Goal: Task Accomplishment & Management: Manage account settings

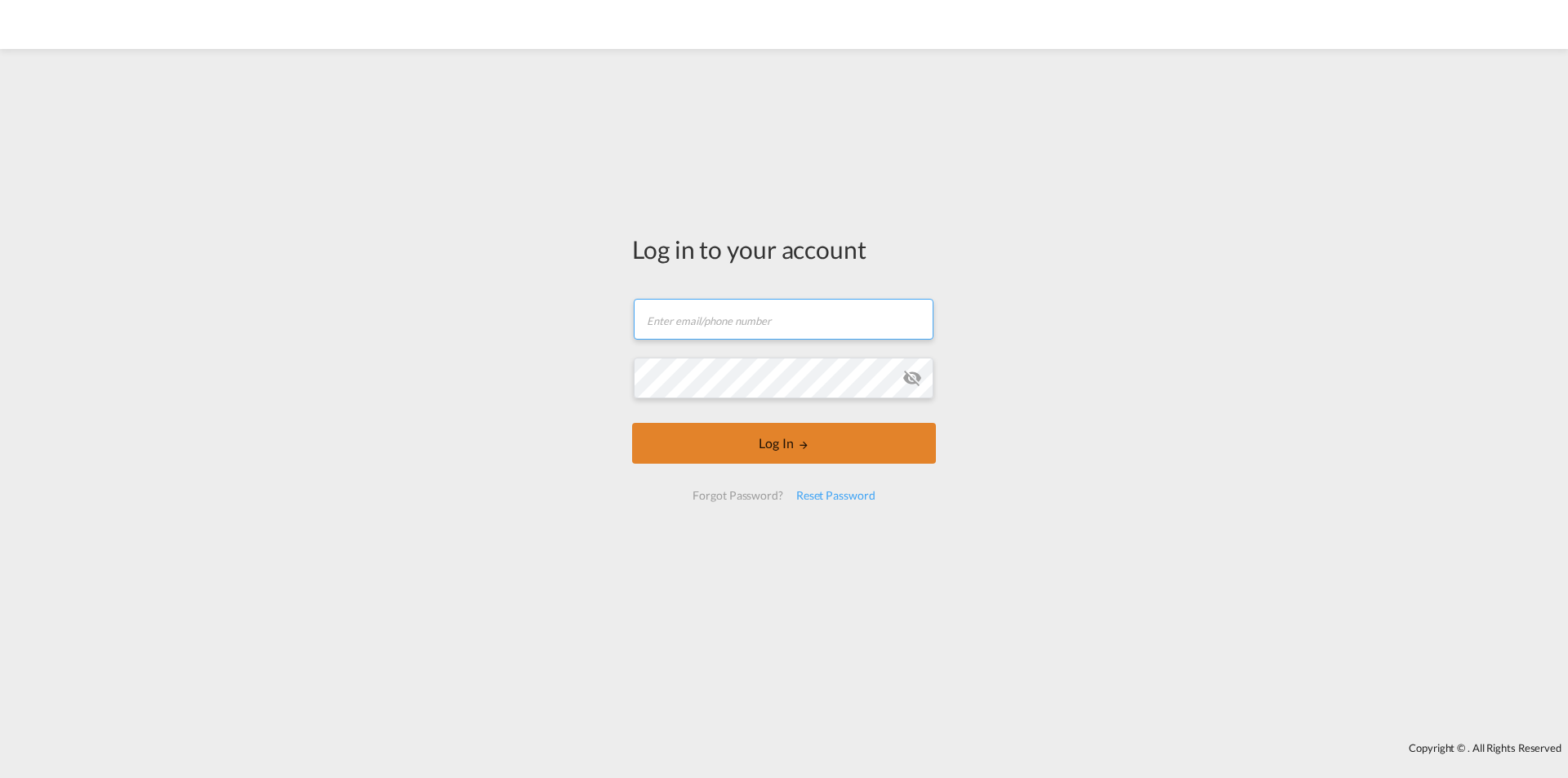
type input "[EMAIL_ADDRESS][PERSON_NAME][DOMAIN_NAME]"
click at [776, 443] on button "Log In" at bounding box center [784, 444] width 304 height 41
type input "[EMAIL_ADDRESS][PERSON_NAME][DOMAIN_NAME]"
click at [780, 441] on button "Log In" at bounding box center [784, 444] width 304 height 41
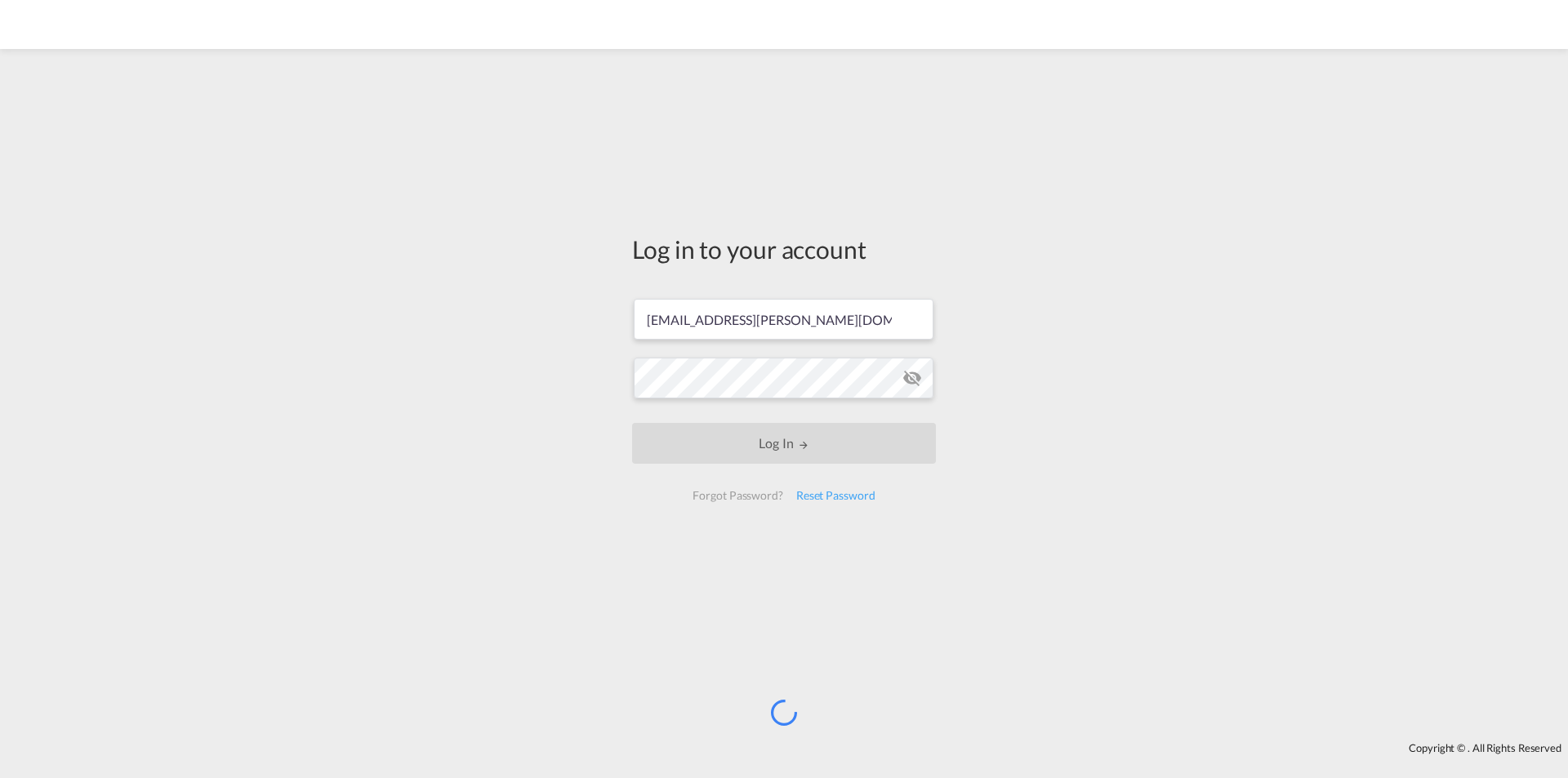
click at [395, 495] on div "Log in to your account [EMAIL_ADDRESS][PERSON_NAME][DOMAIN_NAME] Log In Forgot …" at bounding box center [784, 395] width 1568 height 677
